Goal: Task Accomplishment & Management: Use online tool/utility

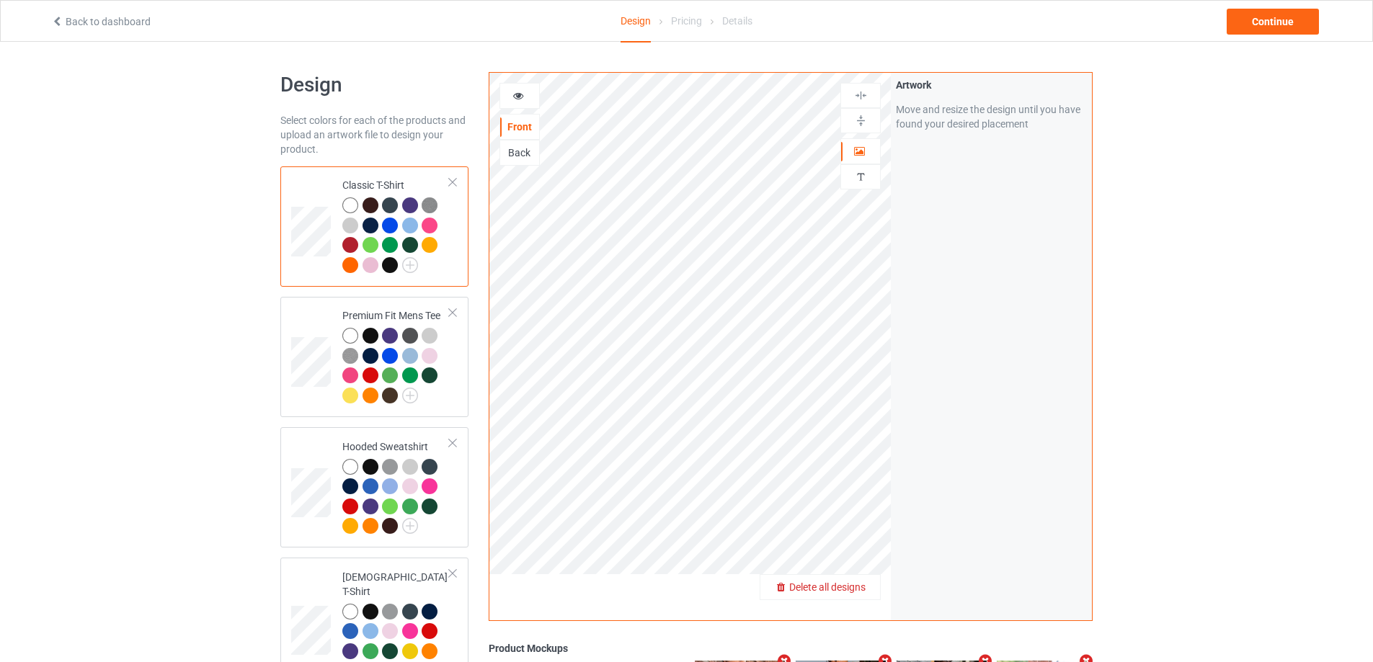
click at [853, 582] on div "Delete all designs" at bounding box center [820, 587] width 120 height 14
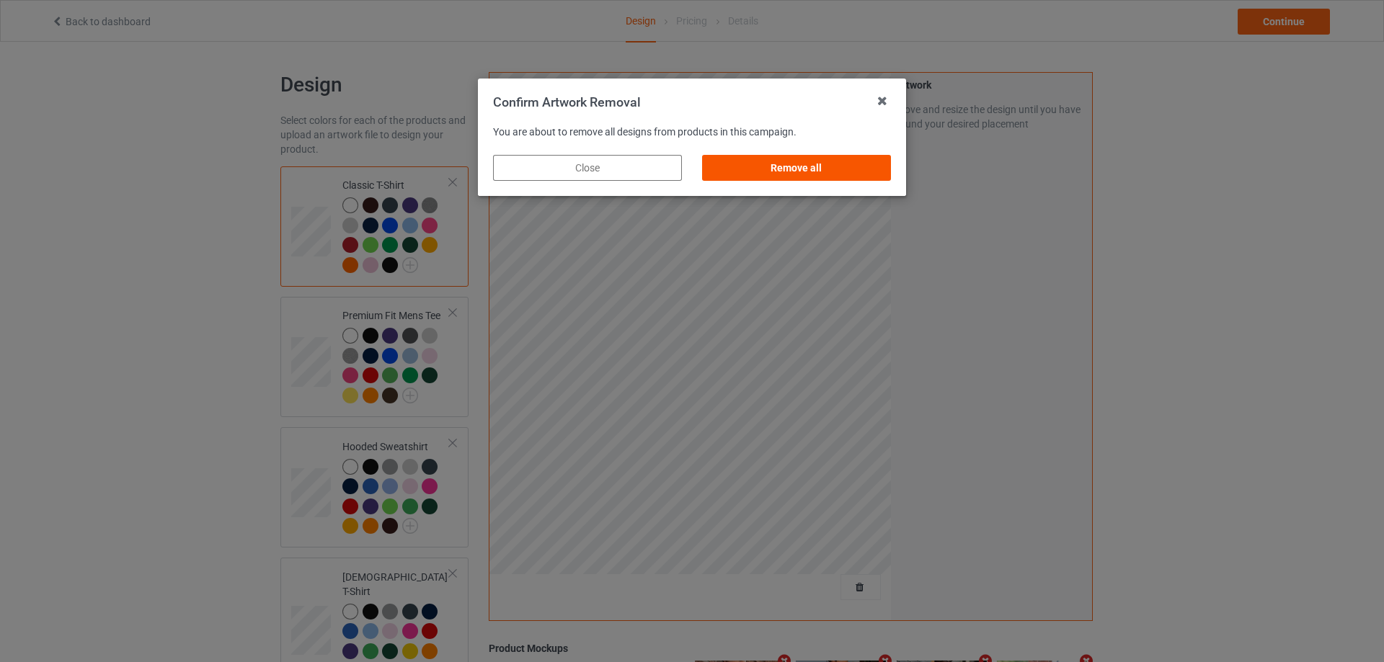
click at [849, 166] on div "Remove all" at bounding box center [796, 168] width 189 height 26
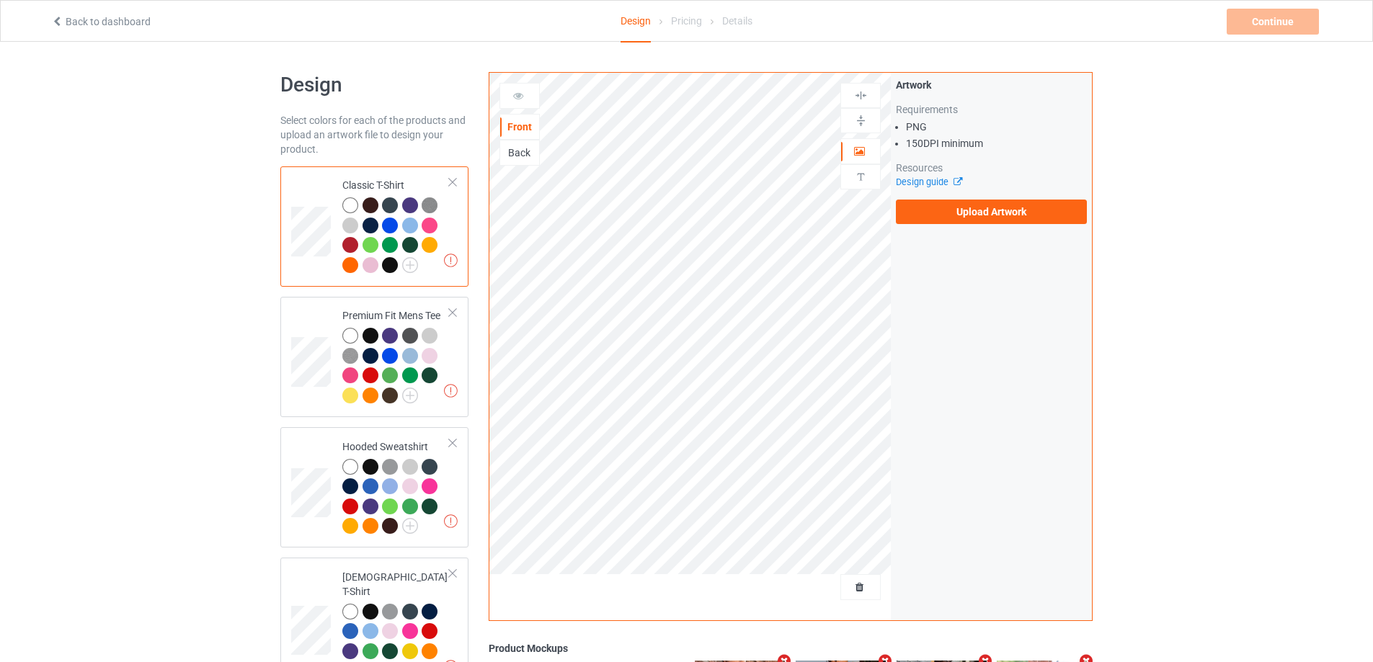
click at [956, 197] on div "Artwork Requirements PNG 150 DPI minimum Resources Design guide Upload Artwork" at bounding box center [991, 151] width 191 height 146
click at [955, 203] on label "Upload Artwork" at bounding box center [991, 212] width 191 height 25
click at [0, 0] on input "Upload Artwork" at bounding box center [0, 0] width 0 height 0
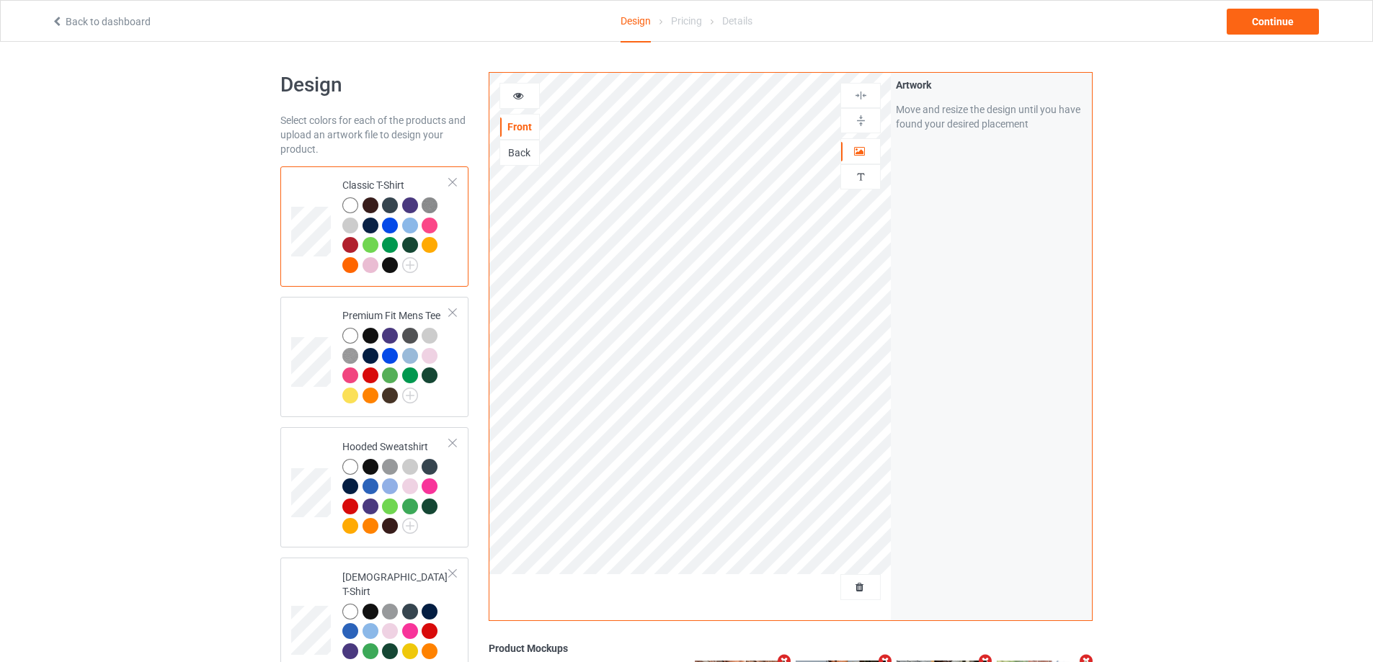
click at [1290, 6] on div "Back to dashboard Design Pricing Details Continue" at bounding box center [686, 21] width 1291 height 40
click at [1283, 22] on div "Continue" at bounding box center [1273, 22] width 92 height 26
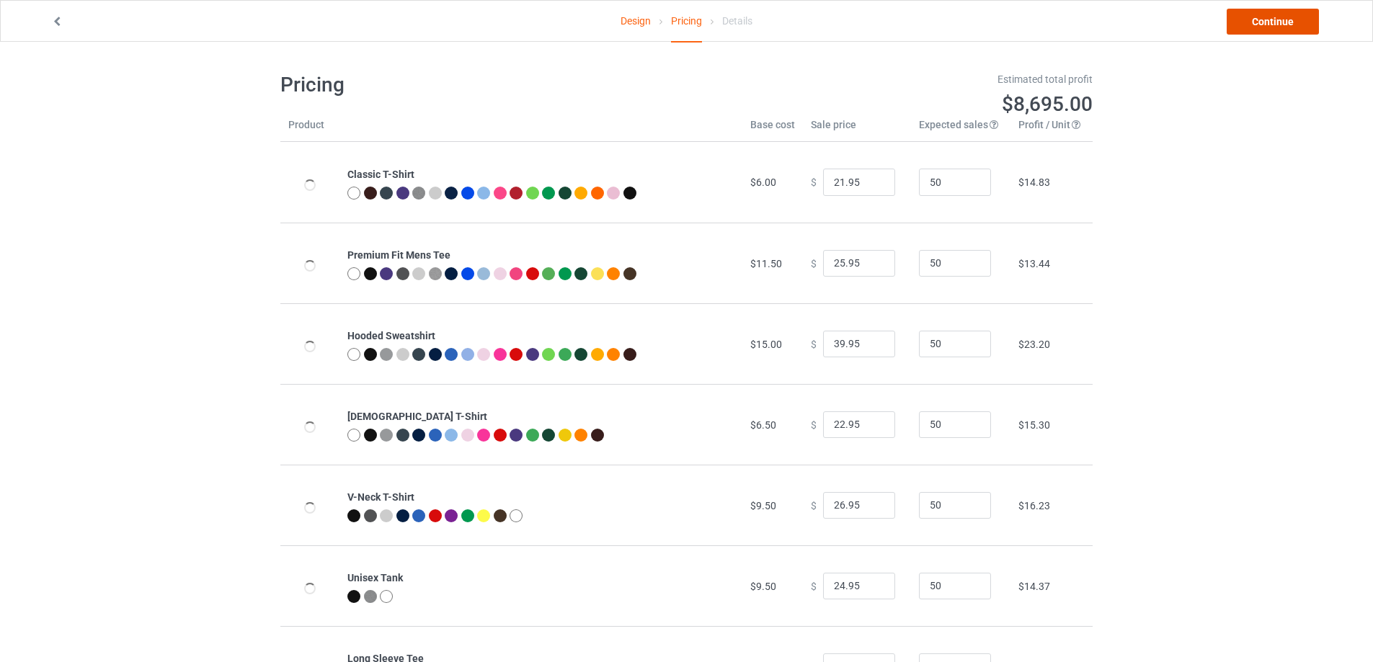
click at [1279, 25] on link "Continue" at bounding box center [1273, 22] width 92 height 26
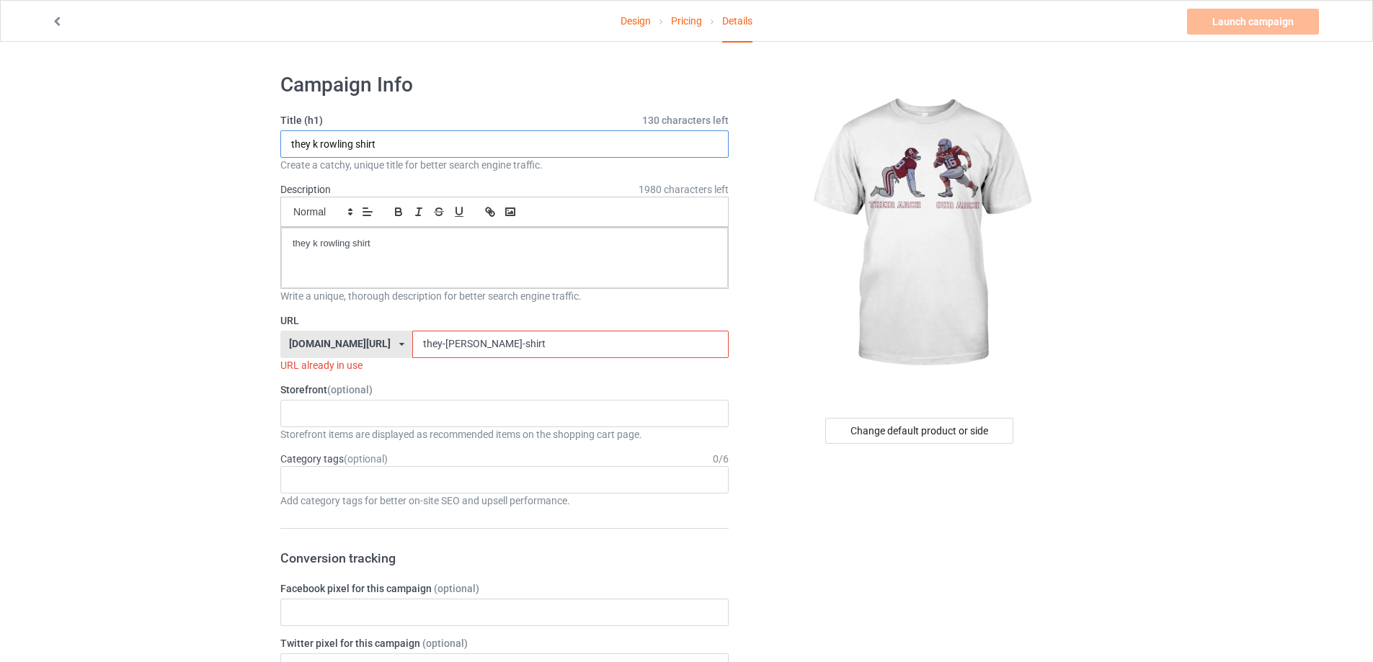
drag, startPoint x: 388, startPoint y: 145, endPoint x: 359, endPoint y: 151, distance: 29.5
click at [359, 149] on input "they k rowling shirt" at bounding box center [504, 143] width 448 height 27
paste input "Kyle Umlang Their Arch Our Arch S"
type input "Kyle Umlang Their Arch Our Arch Shirt"
drag, startPoint x: 423, startPoint y: 233, endPoint x: 214, endPoint y: 256, distance: 210.2
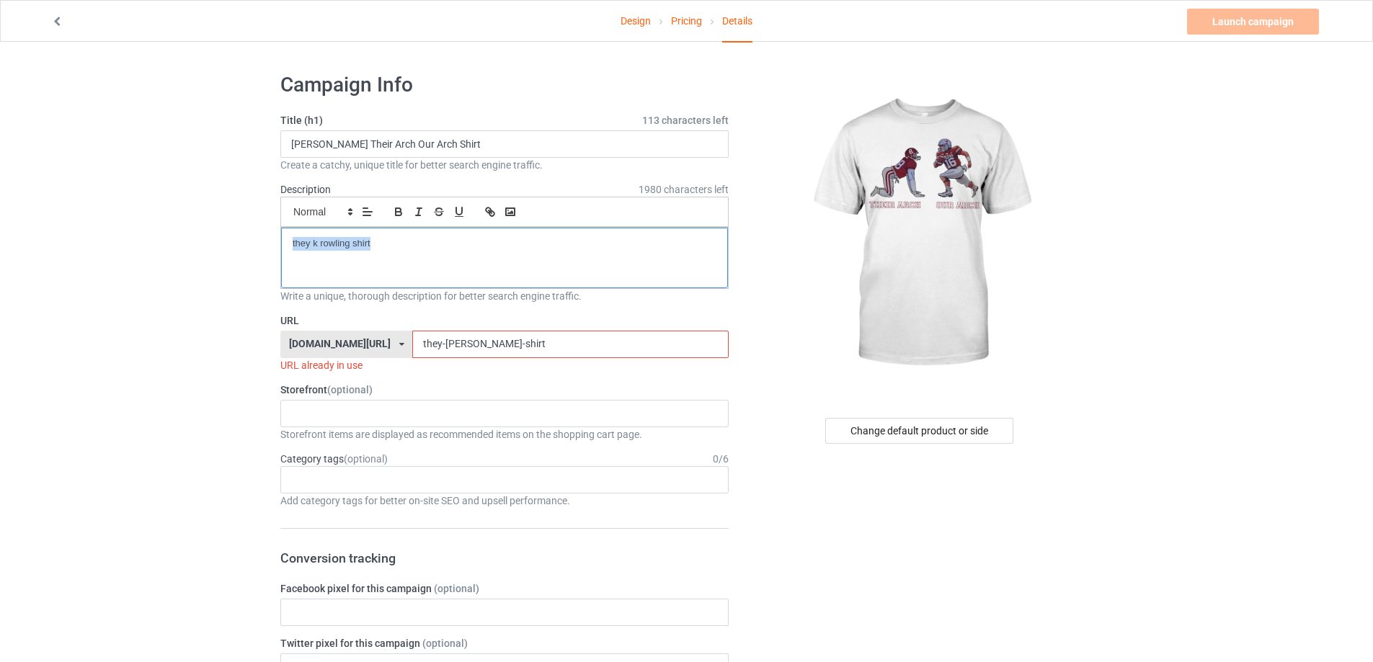
drag, startPoint x: 516, startPoint y: 354, endPoint x: 339, endPoint y: 356, distance: 176.6
click at [339, 356] on div "teechip.com/ teetrendus.com/ teechip.com/ 5cd2f964b197f721e1cad219 587d0d41cee3…" at bounding box center [504, 344] width 448 height 27
paste input "Kyle Umlang Their Arch Our Arch S"
drag, startPoint x: 564, startPoint y: 351, endPoint x: 177, endPoint y: 336, distance: 386.6
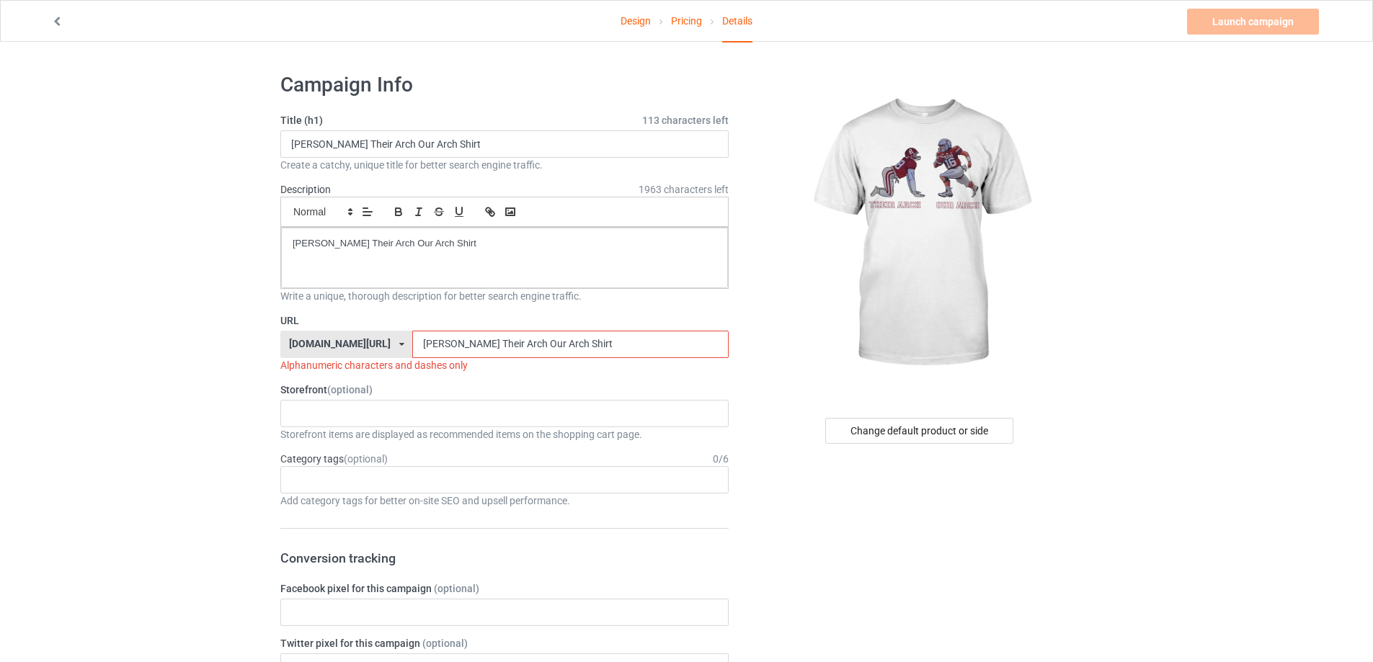
paste input "kyle-umlang-their-arch-our-arch-s"
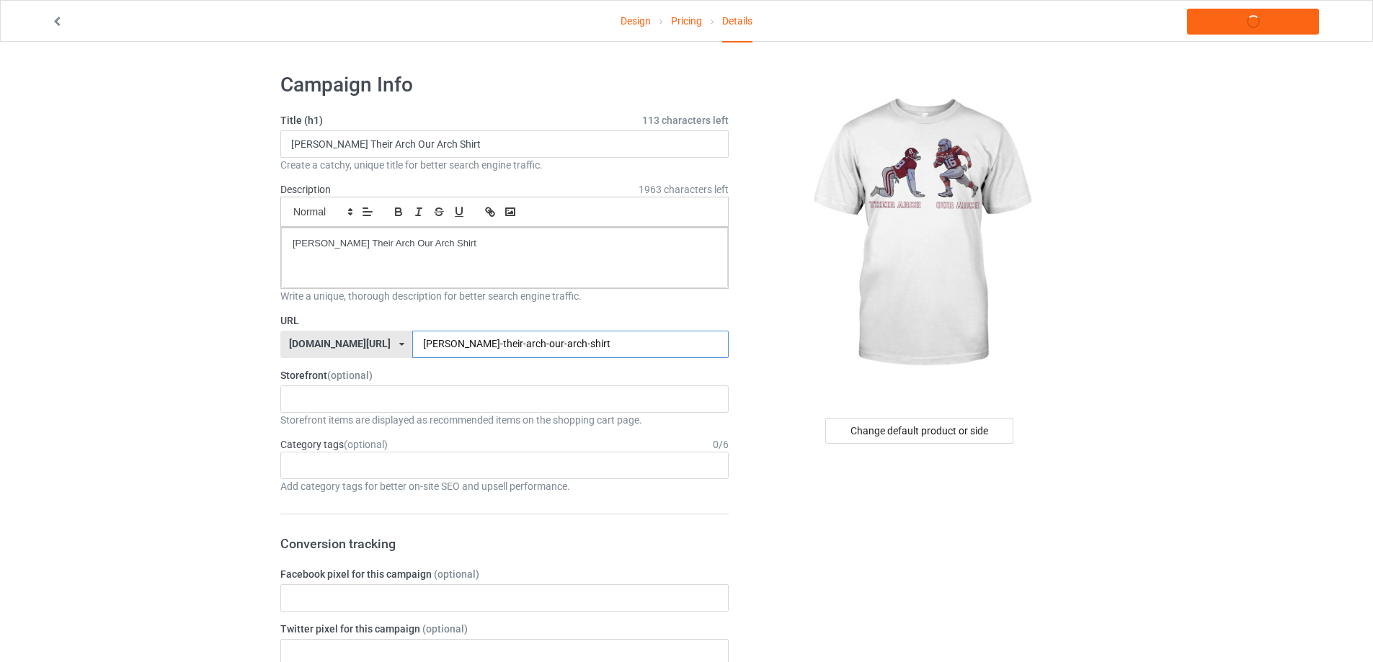
type input "kyle-umlang-their-arch-our-arch-shirt"
drag, startPoint x: 448, startPoint y: 250, endPoint x: 166, endPoint y: 241, distance: 281.9
copy p "Kyle Umlang Their Arch Our Arch Shirt"
click at [1284, 22] on link "Launch campaign" at bounding box center [1253, 22] width 132 height 26
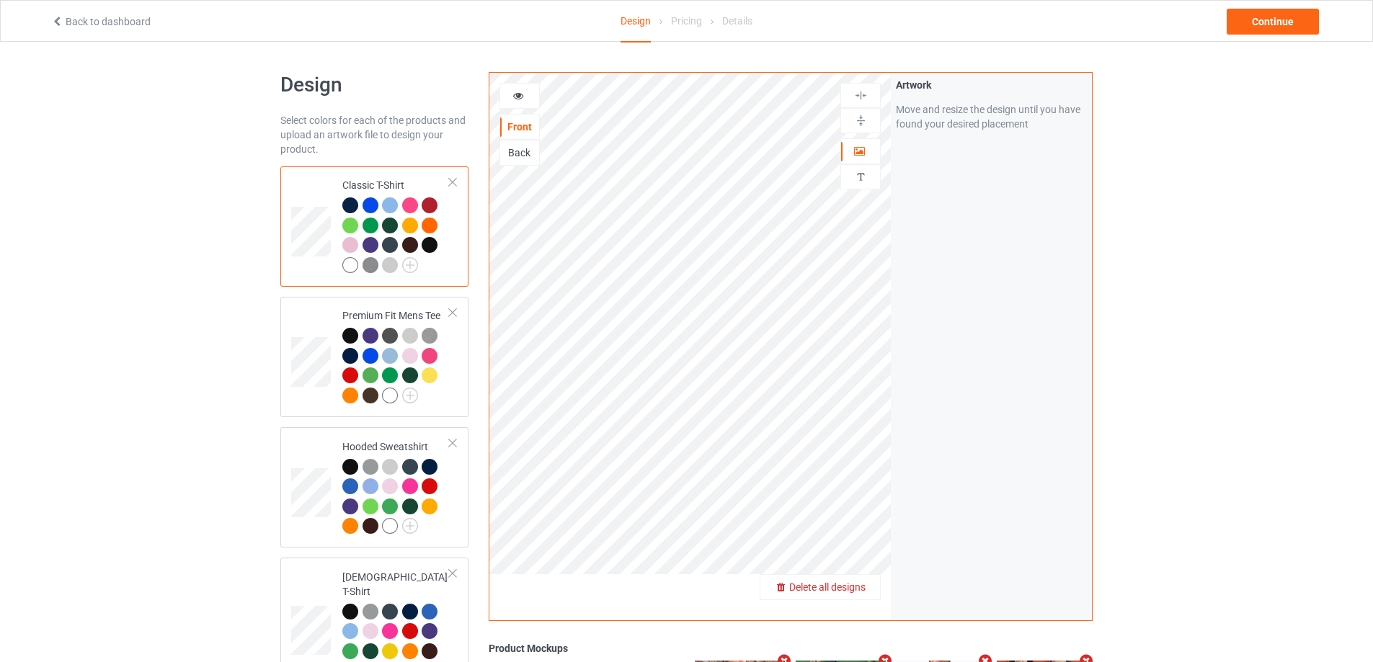
click at [846, 591] on span "Delete all designs" at bounding box center [827, 588] width 76 height 12
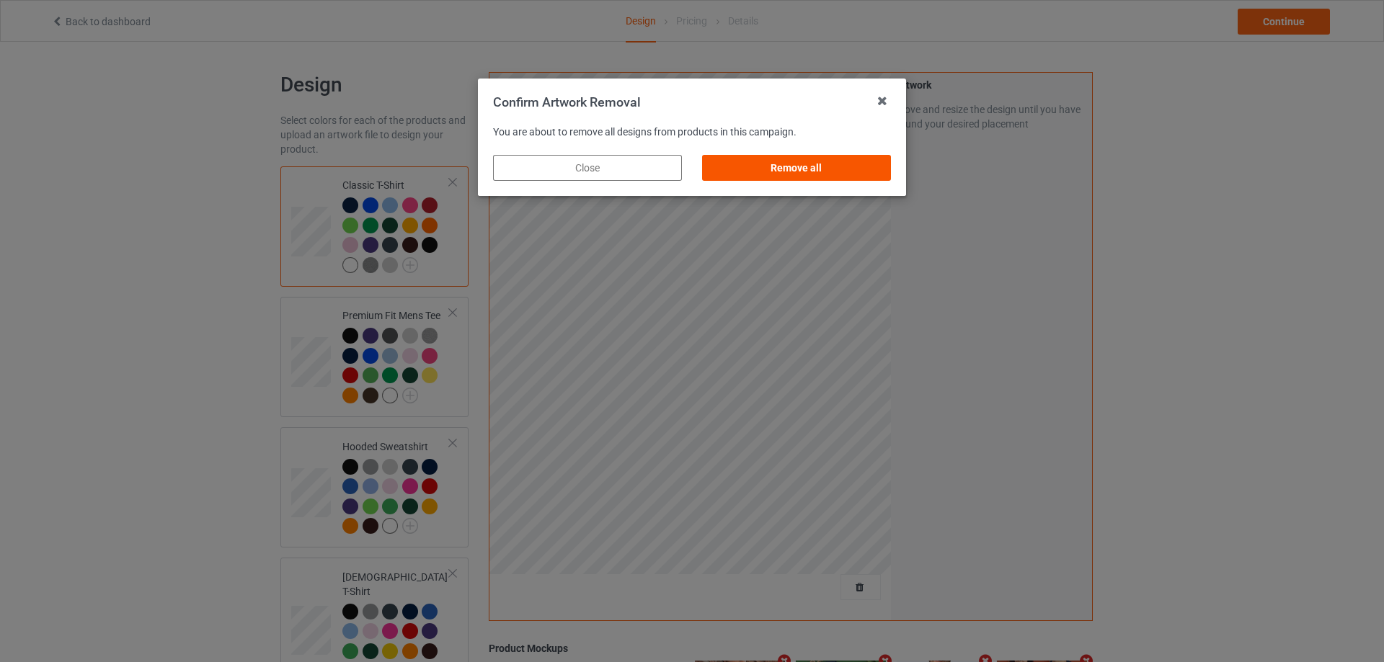
click at [858, 160] on div "Remove all" at bounding box center [796, 168] width 189 height 26
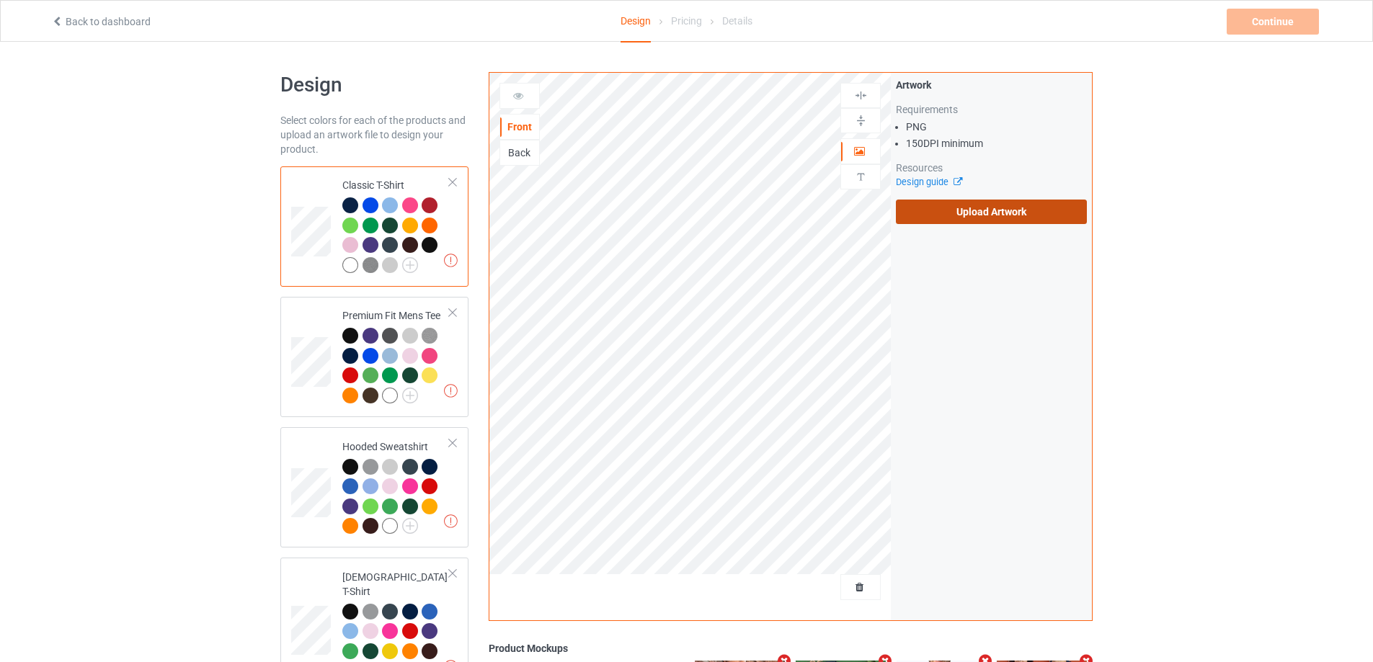
click at [971, 211] on label "Upload Artwork" at bounding box center [991, 212] width 191 height 25
click at [0, 0] on input "Upload Artwork" at bounding box center [0, 0] width 0 height 0
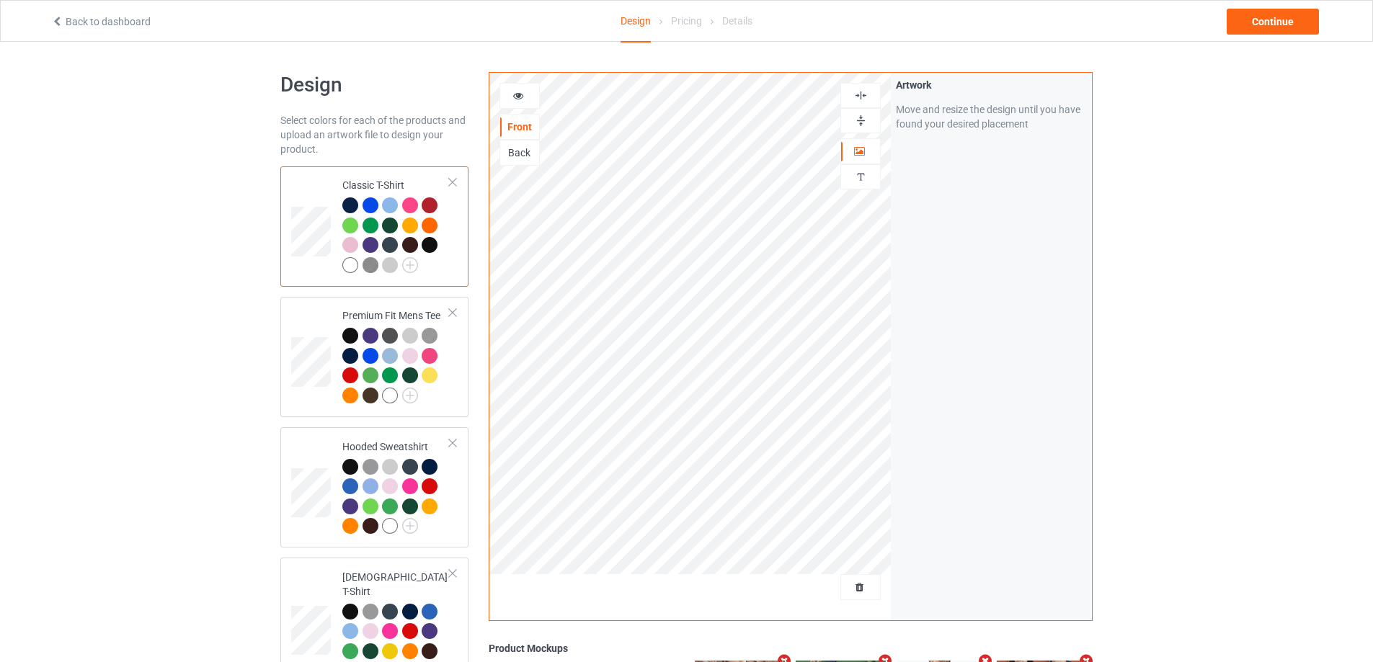
click at [1262, 35] on div "Back to dashboard Design Pricing Details Continue" at bounding box center [686, 21] width 1291 height 40
click at [1268, 26] on div "Continue" at bounding box center [1273, 22] width 92 height 26
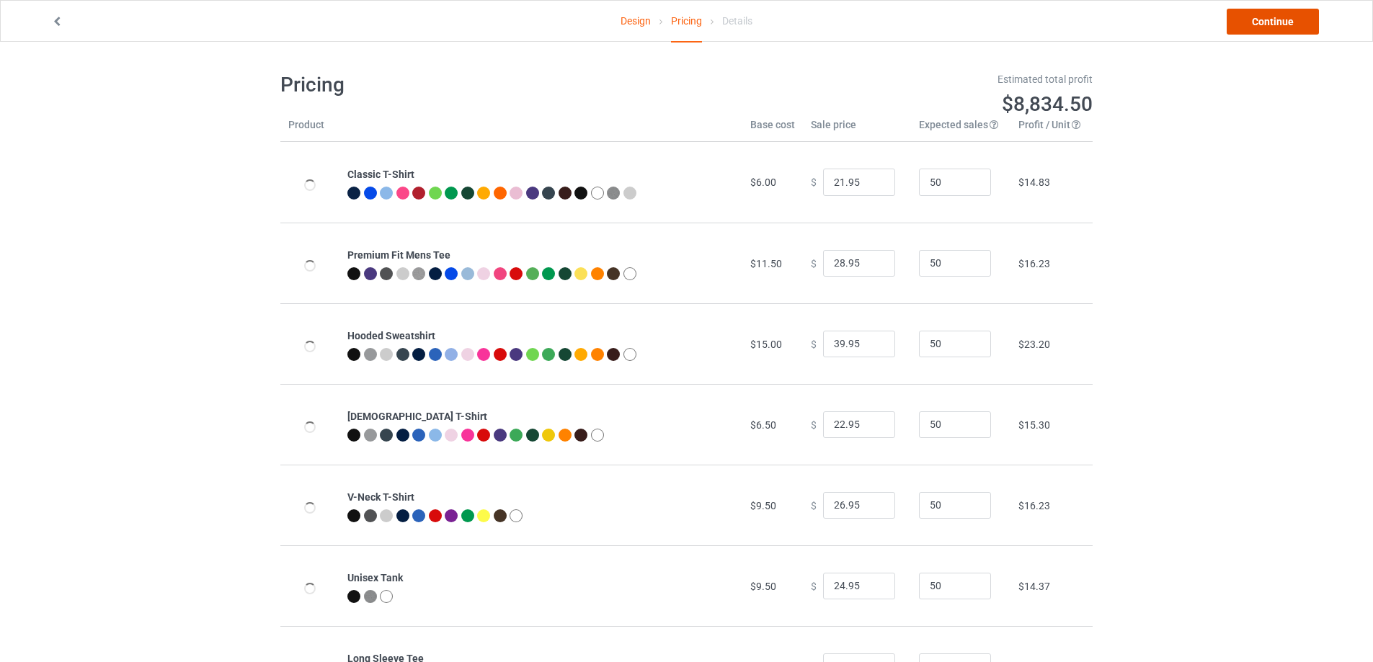
click at [1268, 25] on link "Continue" at bounding box center [1273, 22] width 92 height 26
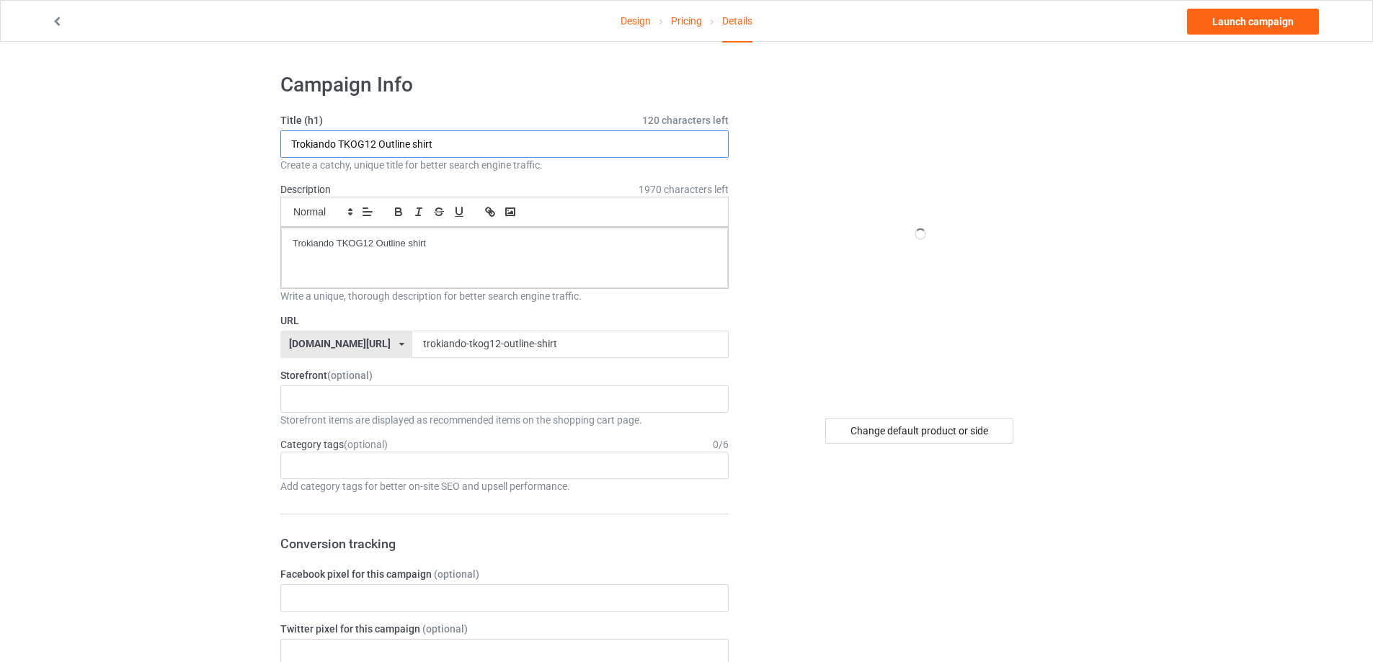
paste input "[PERSON_NAME] [DATE] 9th 2025"
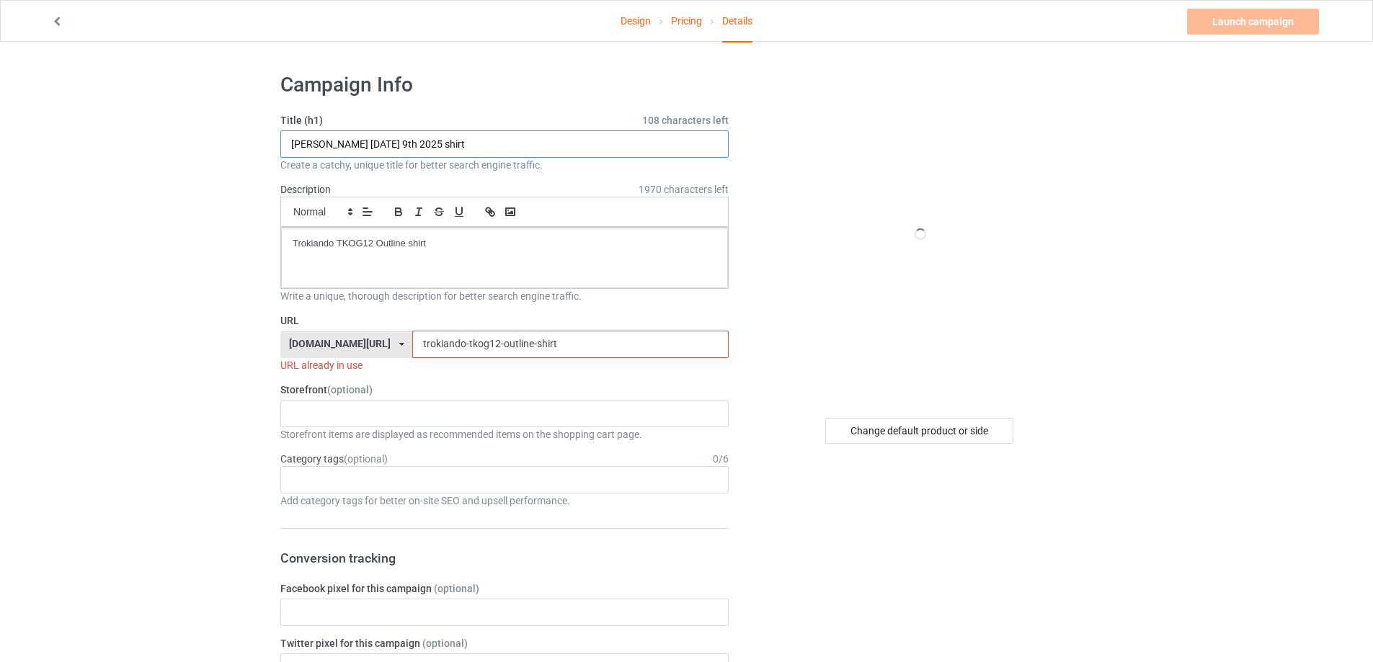
type input "[PERSON_NAME] [DATE] 9th 2025 shirt"
drag, startPoint x: 491, startPoint y: 238, endPoint x: 148, endPoint y: 238, distance: 342.3
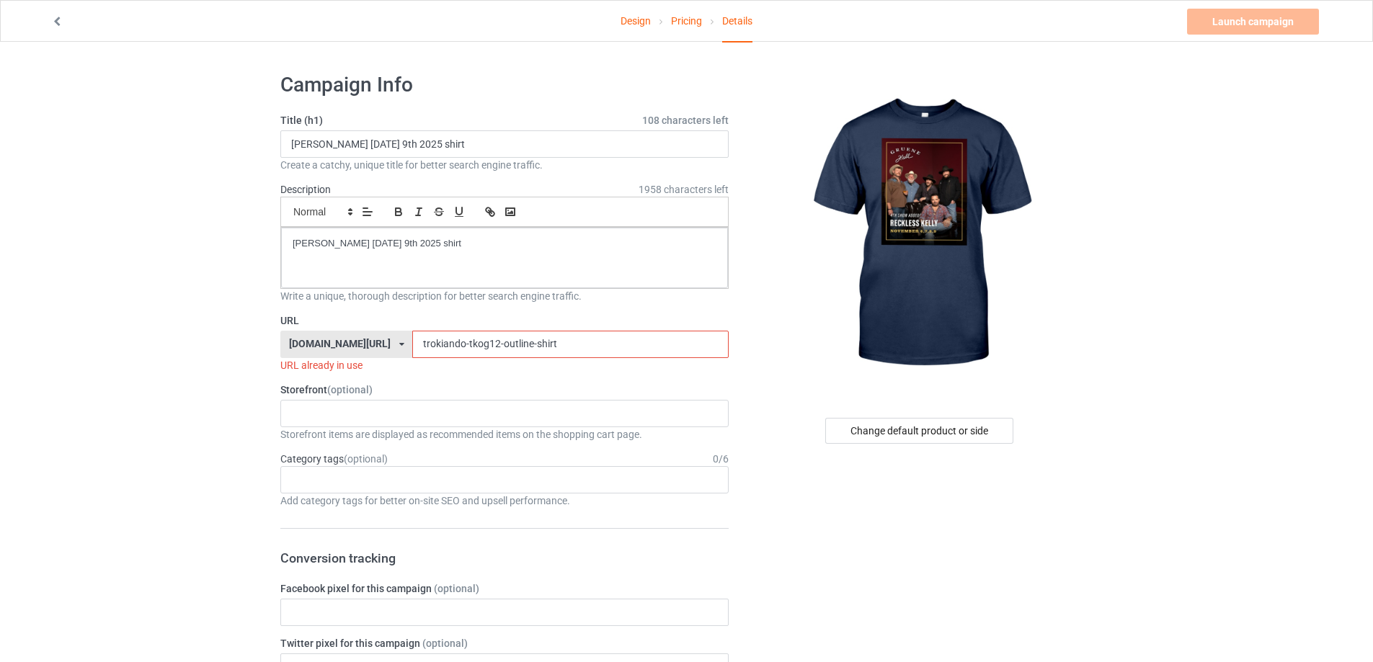
paste input "reckless-[PERSON_NAME]-november-6th-9th-2025"
drag, startPoint x: 520, startPoint y: 344, endPoint x: 251, endPoint y: 326, distance: 269.5
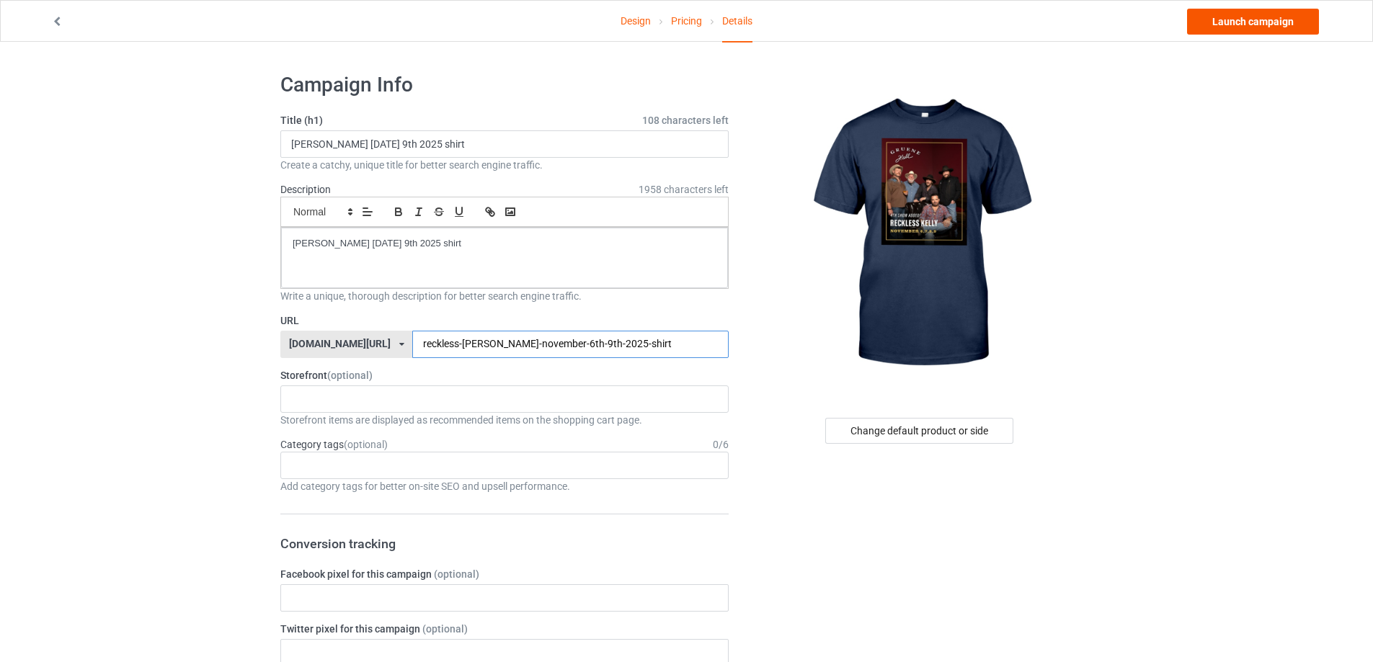
type input "reckless-[PERSON_NAME]-november-6th-9th-2025-shirt"
click at [1270, 19] on link "Launch campaign" at bounding box center [1253, 22] width 132 height 26
